Goal: Navigation & Orientation: Find specific page/section

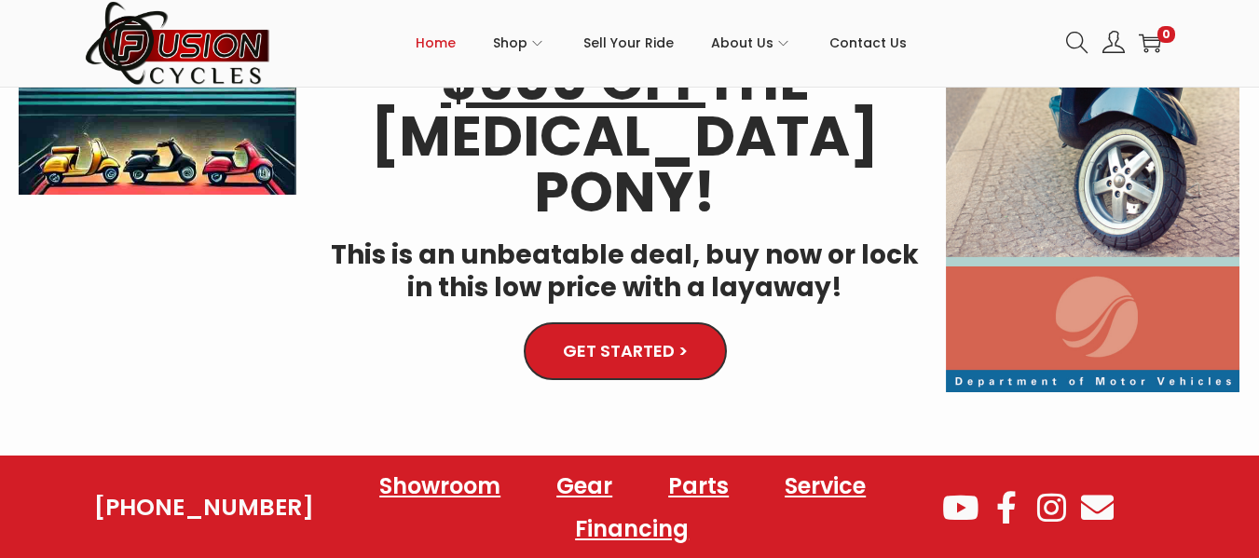
scroll to position [404, 0]
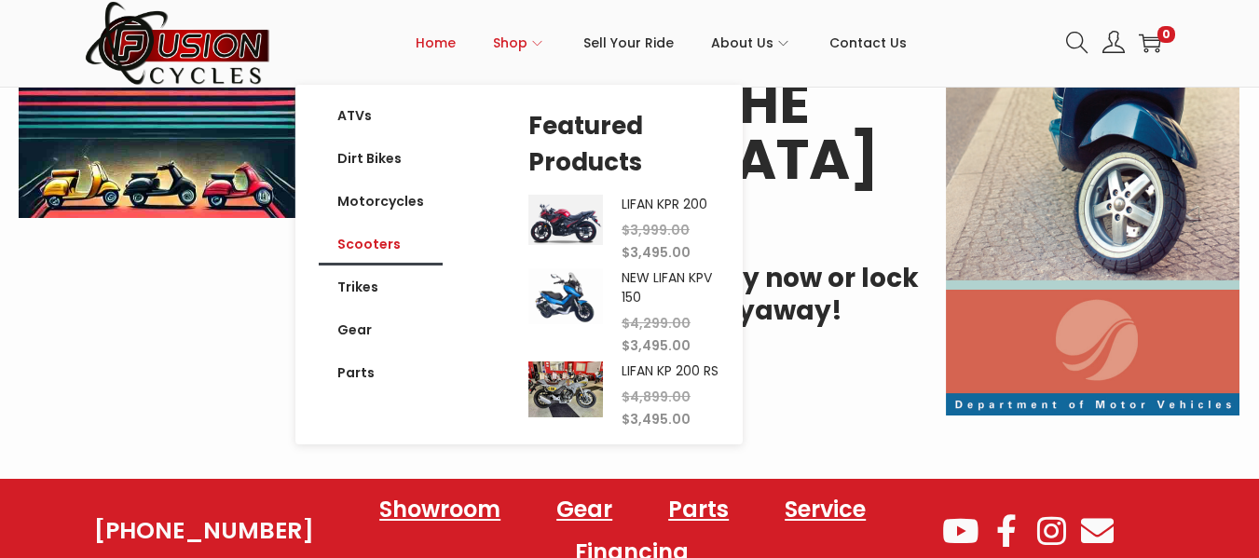
click at [356, 245] on link "Scooters" at bounding box center [381, 244] width 124 height 43
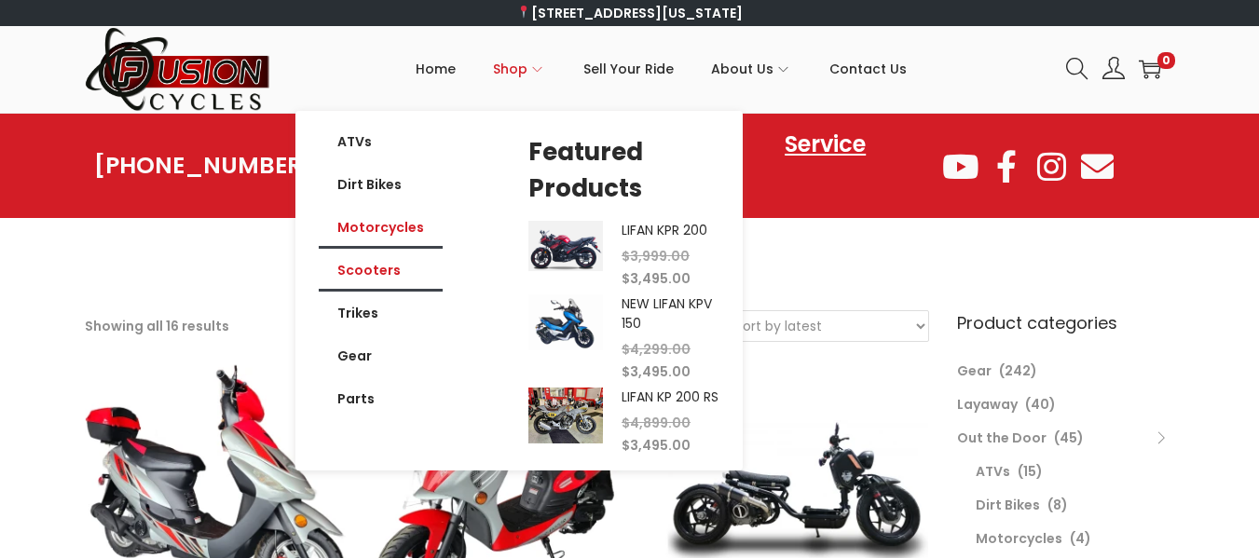
click at [370, 224] on link "Motorcycles" at bounding box center [381, 227] width 124 height 43
